Goal: Transaction & Acquisition: Purchase product/service

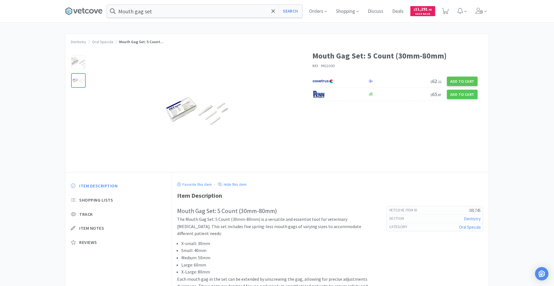
scroll to position [25, 0]
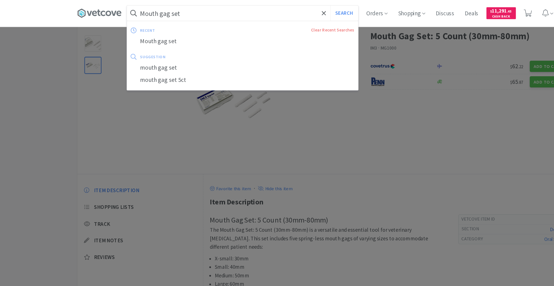
click at [162, 11] on input "Mouth gag set" at bounding box center [204, 11] width 195 height 13
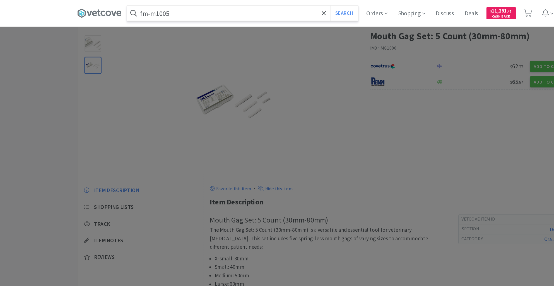
type input "fm-m1005"
click at [279, 5] on button "Search" at bounding box center [290, 11] width 23 height 13
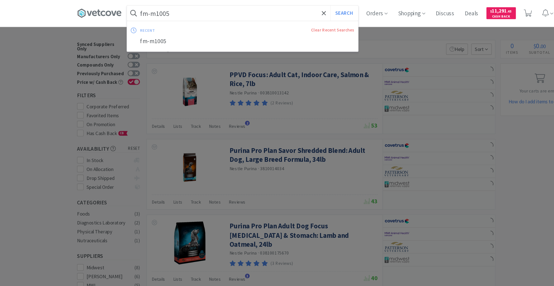
click at [141, 10] on input "fm-m1005" at bounding box center [204, 11] width 195 height 13
click at [143, 11] on input "fm-m1005" at bounding box center [204, 11] width 195 height 13
click at [170, 12] on input "fm-m1005" at bounding box center [204, 11] width 195 height 13
click at [302, 10] on button "Search" at bounding box center [290, 11] width 23 height 13
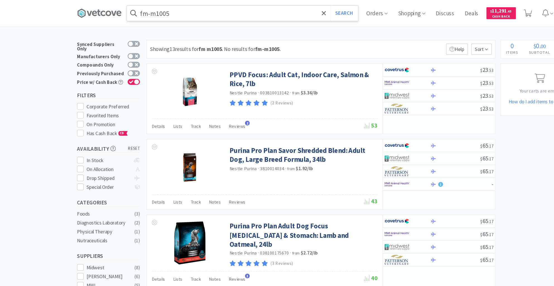
click at [159, 10] on input "fm-m1005" at bounding box center [204, 11] width 195 height 13
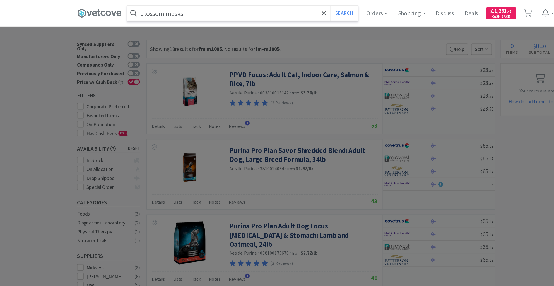
click at [279, 5] on button "Search" at bounding box center [290, 11] width 23 height 13
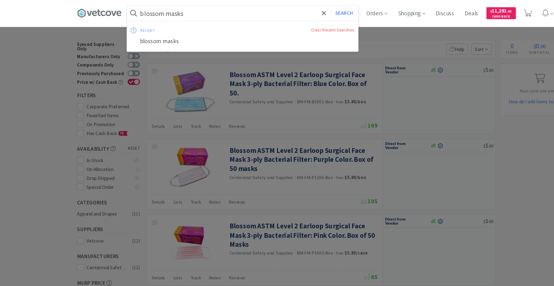
click at [167, 12] on input "blossom masks" at bounding box center [204, 11] width 195 height 13
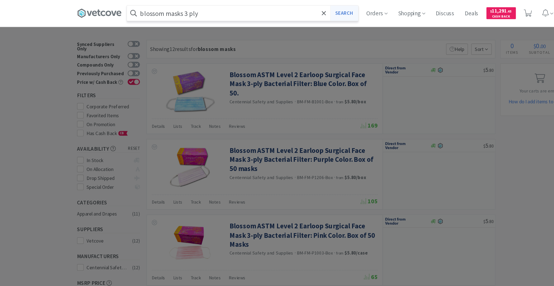
type input "blossom masks 3 ply"
click at [293, 11] on button "Search" at bounding box center [290, 11] width 23 height 13
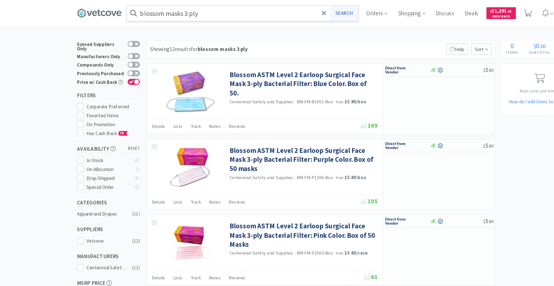
click at [294, 12] on button "Search" at bounding box center [290, 11] width 23 height 13
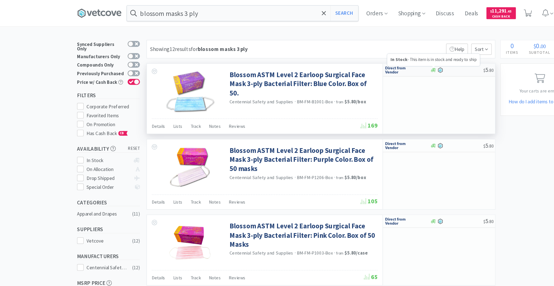
click at [365, 60] on icon at bounding box center [365, 58] width 4 height 3
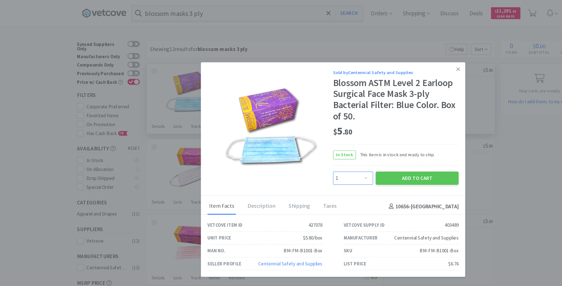
click at [310, 149] on select "Enter Quantity 1 2 3 4 5 6 7 8 9 10 11 12 13 14 15 16 17 18 19 20 Enter Quantity" at bounding box center [298, 150] width 34 height 11
select select "10"
click at [281, 145] on select "Enter Quantity 1 2 3 4 5 6 7 8 9 10 11 12 13 14 15 16 17 18 19 20 Enter Quantity" at bounding box center [298, 150] width 34 height 11
click at [345, 146] on button "Add to Cart" at bounding box center [352, 150] width 70 height 11
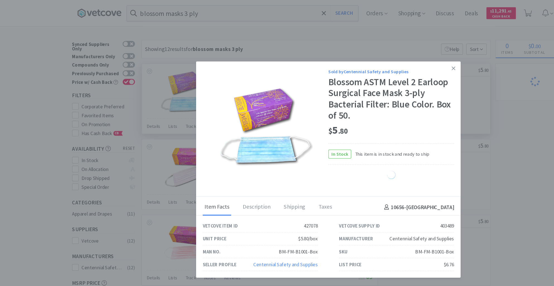
select select "10"
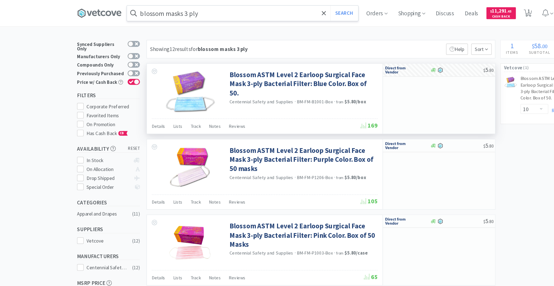
click at [181, 10] on input "blossom masks 3 ply" at bounding box center [204, 11] width 195 height 13
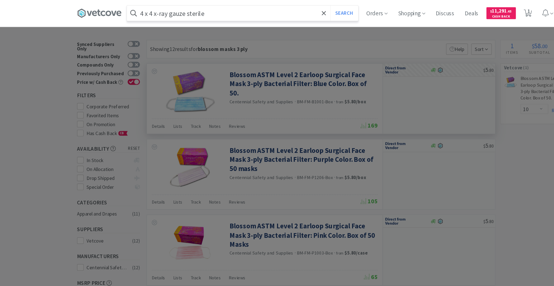
click at [279, 5] on button "Search" at bounding box center [290, 11] width 23 height 13
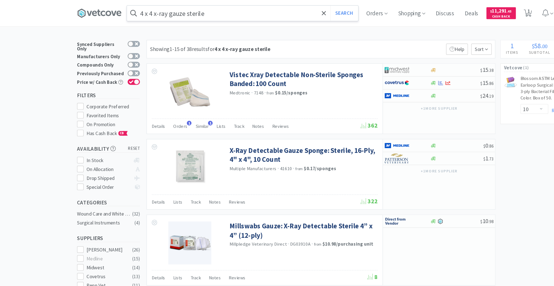
click at [180, 13] on input "4 x 4 x-ray gauze sterile" at bounding box center [204, 11] width 195 height 13
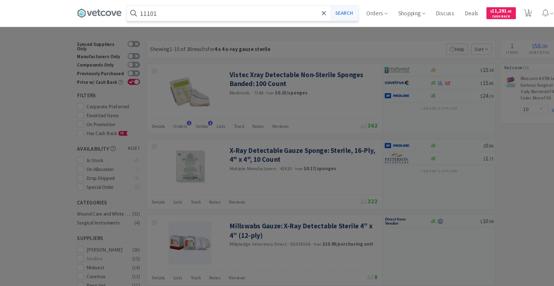
type input "11101"
click at [288, 14] on button "Search" at bounding box center [290, 11] width 23 height 13
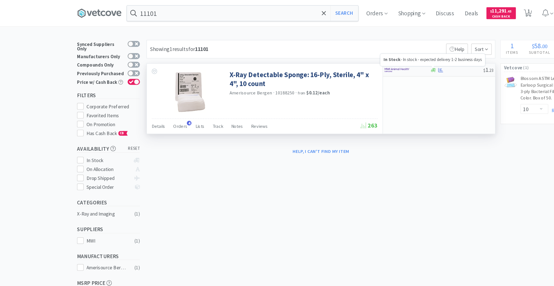
click at [365, 58] on icon at bounding box center [365, 58] width 4 height 3
select select "1"
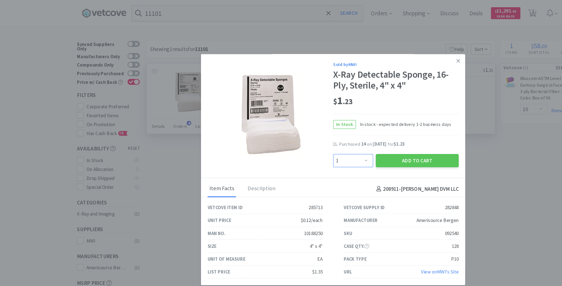
click at [307, 135] on select "Enter Quantity 1 2 3 4 5 6 7 8 9 10 11 12 13 14 15 16 17 18 19 20 Enter Quantity" at bounding box center [298, 135] width 34 height 11
click at [292, 137] on select "Enter Quantity 1 2 3 4 5 6 7 8 9 10 11 12 13 14 15 16 17 18 19 20 Enter Quantity" at bounding box center [298, 135] width 34 height 11
click at [293, 137] on select "Enter Quantity 1 2 3 4 5 6 7 8 9 10 11 12 13 14 15 16 17 18 19 20 Enter Quantity" at bounding box center [298, 135] width 34 height 11
click at [293, 139] on select "Enter Quantity 1 2 3 4 5 6 7 8 9 10 11 12 13 14 15 16 17 18 19 20 Enter Quantity" at bounding box center [298, 135] width 34 height 11
click at [308, 136] on select "Enter Quantity 1 2 3 4 5 6 7 8 9 10 11 12 13 14 15 16 17 18 19 20 Enter Quantity" at bounding box center [298, 135] width 34 height 11
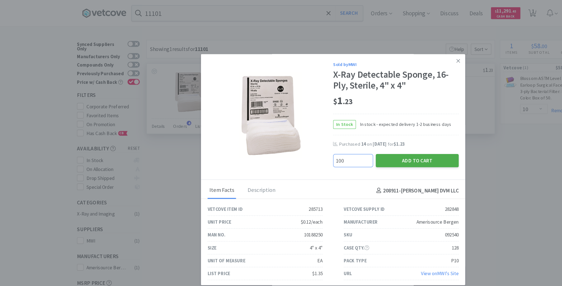
type input "100"
click at [350, 134] on button "Add to Cart" at bounding box center [352, 135] width 70 height 11
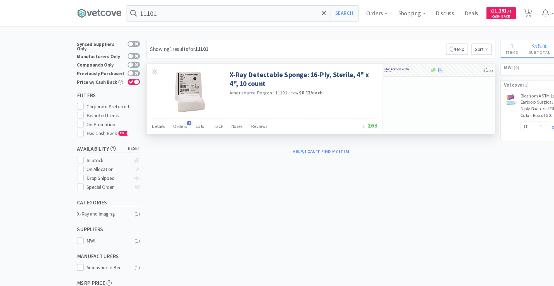
select select "100"
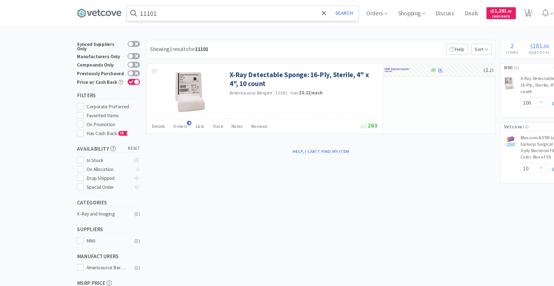
click at [148, 11] on input "11101" at bounding box center [204, 11] width 195 height 13
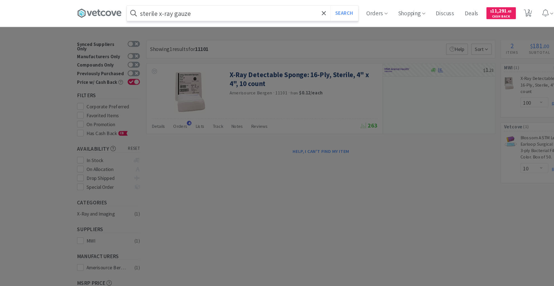
type input "sterile x-ray gauze"
click at [279, 5] on button "Search" at bounding box center [290, 11] width 23 height 13
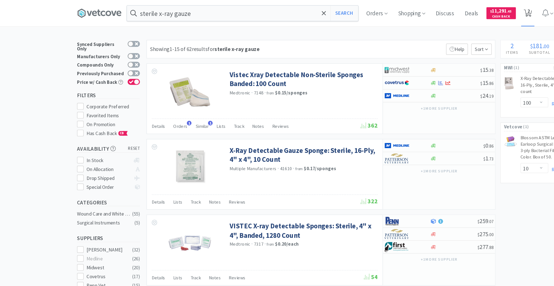
click at [447, 11] on span "2" at bounding box center [446, 9] width 2 height 22
select select "100"
select select "10"
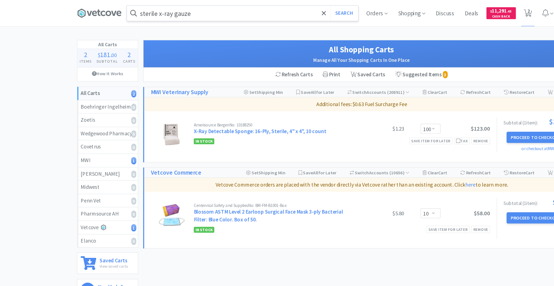
click at [167, 9] on input "sterile x-ray gauze" at bounding box center [204, 11] width 195 height 13
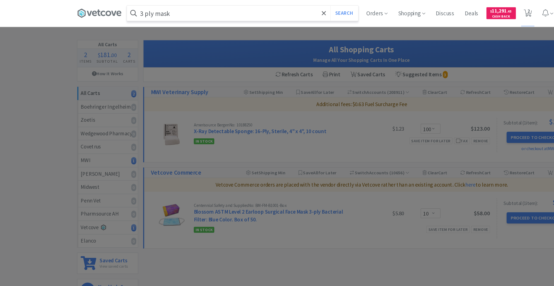
type input "3 ply mask"
click at [279, 5] on button "Search" at bounding box center [290, 11] width 23 height 13
select select "100"
select select "10"
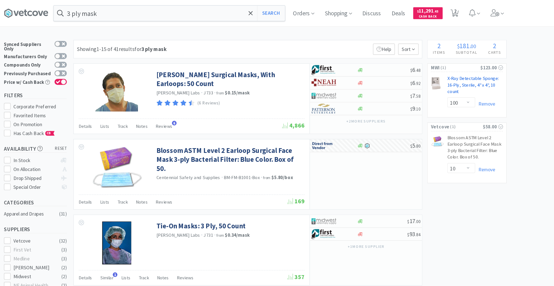
click at [452, 66] on link "X-Ray Detectable Sponge: 16-Ply, Sterile, 4" x 4", 10 count CB" at bounding box center [462, 73] width 47 height 19
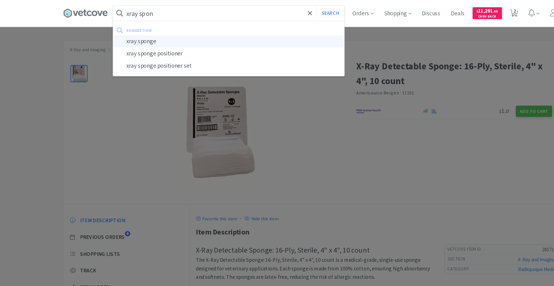
click at [156, 36] on div "xray sponge" at bounding box center [204, 35] width 195 height 10
type input "xray sponge"
select select "100"
select select "10"
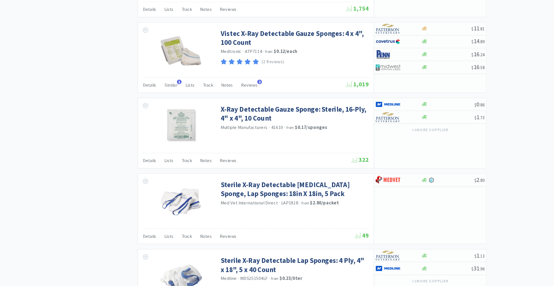
scroll to position [656, 0]
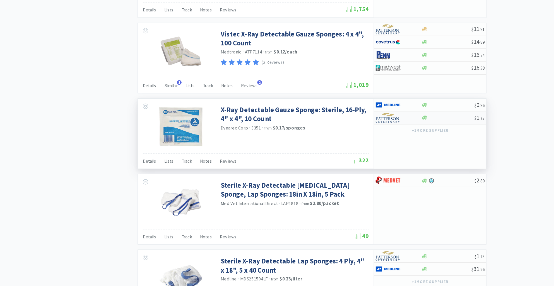
click at [376, 142] on div at bounding box center [385, 144] width 45 height 4
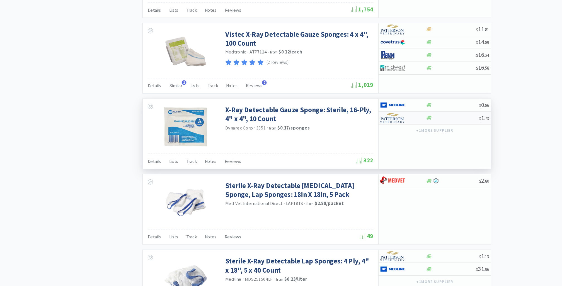
select select "1"
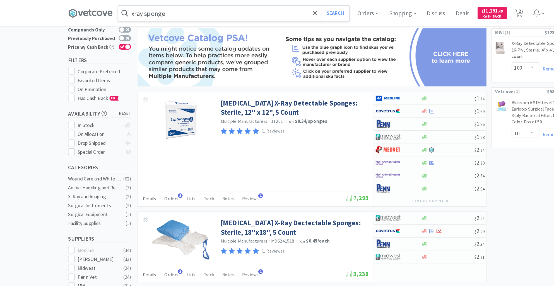
scroll to position [0, 0]
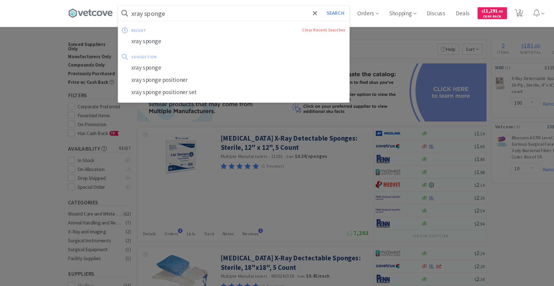
click at [168, 11] on input "xray sponge" at bounding box center [204, 11] width 195 height 13
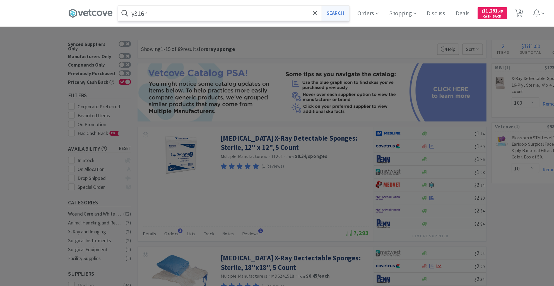
type input "y316h"
click at [293, 14] on button "Search" at bounding box center [290, 11] width 23 height 13
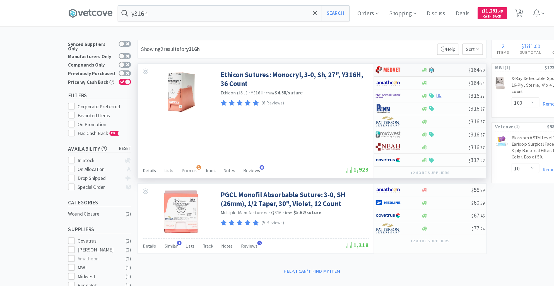
click at [366, 62] on div "$ 164 . 90" at bounding box center [370, 59] width 95 height 11
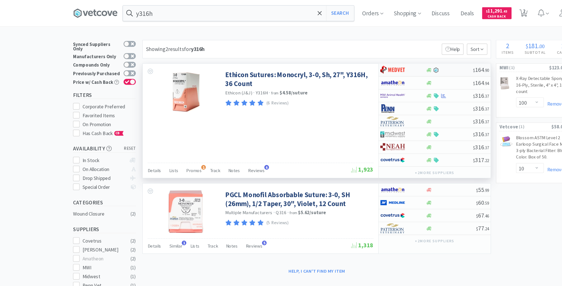
select select "1"
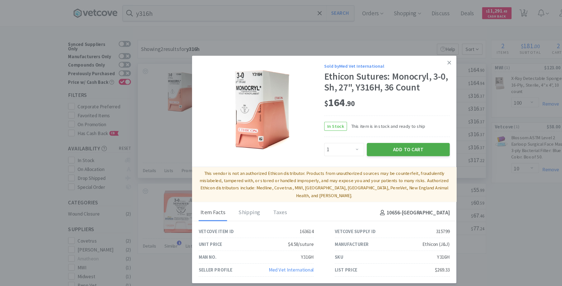
click at [350, 130] on button "Add to Cart" at bounding box center [352, 126] width 70 height 11
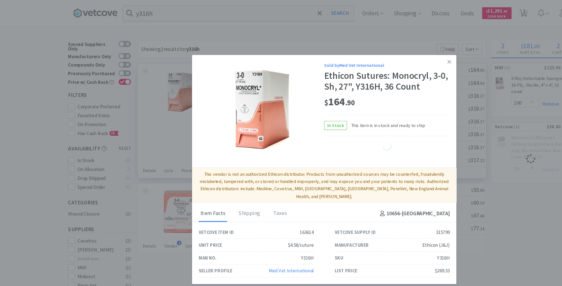
select select "1"
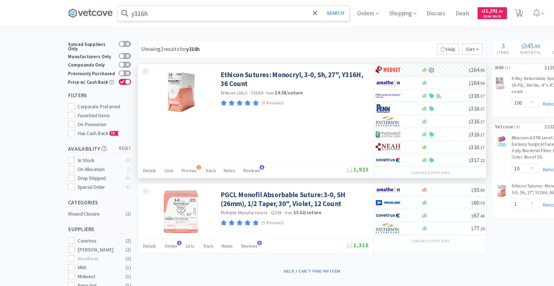
click at [139, 11] on input "y316h" at bounding box center [204, 11] width 195 height 13
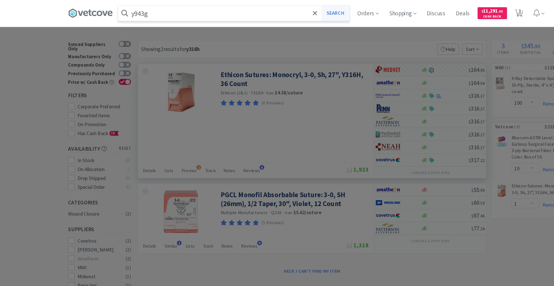
type input "y943g"
click at [290, 14] on button "Search" at bounding box center [290, 11] width 23 height 13
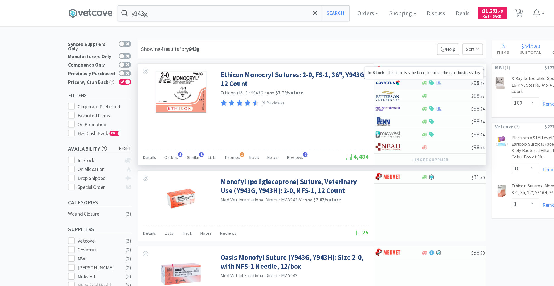
click at [366, 71] on icon at bounding box center [365, 70] width 4 height 4
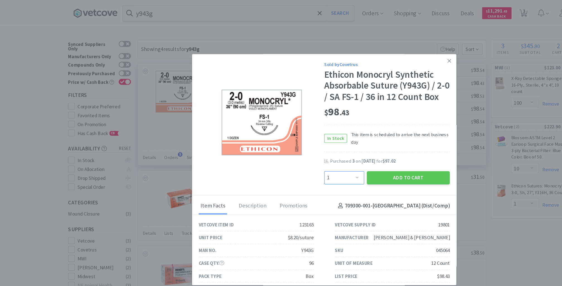
click at [305, 156] on select "Enter Quantity 1 2 3 4 5 6 7 8 9 10 11 12 13 14 15 16 17 18 19 20 Enter Quantity" at bounding box center [298, 150] width 34 height 11
select select "3"
click at [281, 154] on select "Enter Quantity 1 2 3 4 5 6 7 8 9 10 11 12 13 14 15 16 17 18 19 20 Enter Quantity" at bounding box center [298, 150] width 34 height 11
click at [342, 156] on button "Add to Cart" at bounding box center [352, 150] width 70 height 11
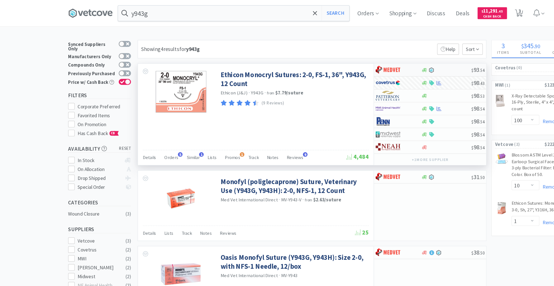
select select "3"
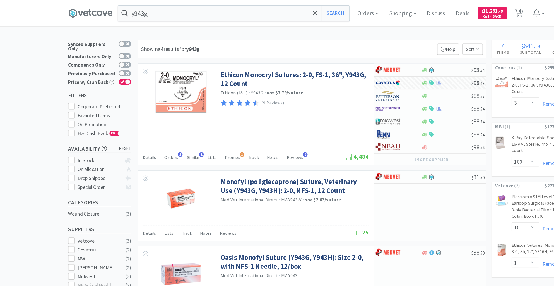
select select "2"
